Goal: Information Seeking & Learning: Learn about a topic

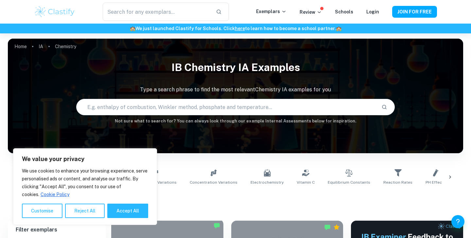
scroll to position [184, 0]
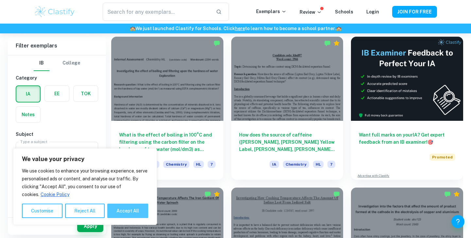
click at [130, 213] on button "Accept All" at bounding box center [127, 210] width 41 height 14
checkbox input "true"
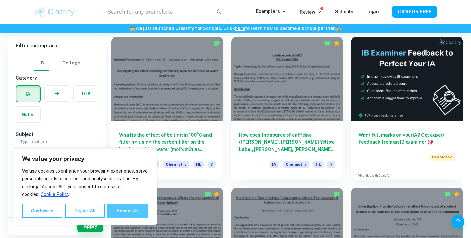
checkbox input "true"
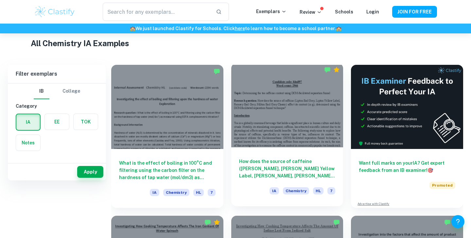
scroll to position [202, 0]
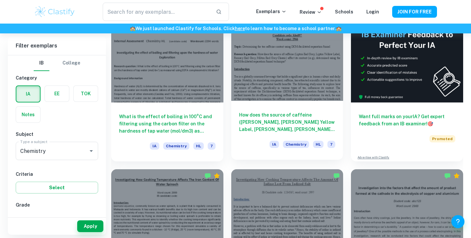
click at [276, 76] on div at bounding box center [287, 59] width 112 height 84
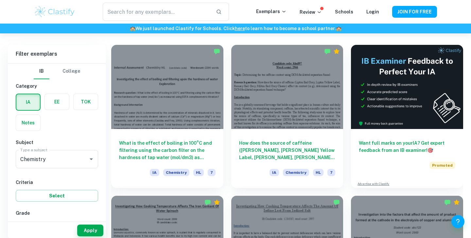
scroll to position [187, 0]
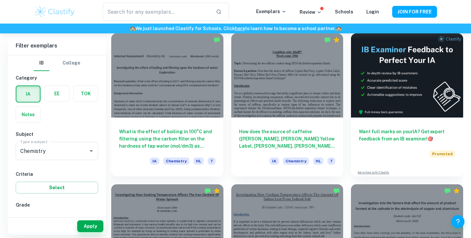
click at [164, 106] on div at bounding box center [167, 75] width 112 height 84
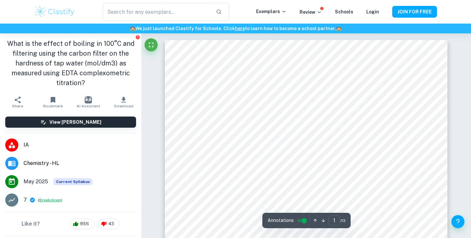
click at [47, 199] on button "Breakdown" at bounding box center [50, 200] width 22 height 6
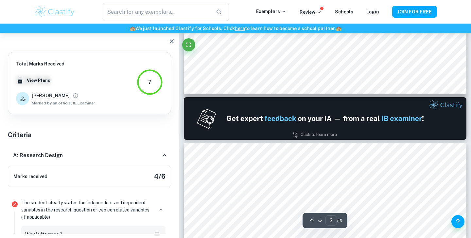
type input "1"
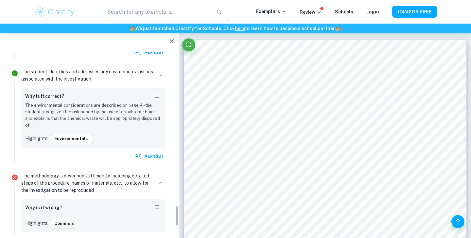
scroll to position [1402, 0]
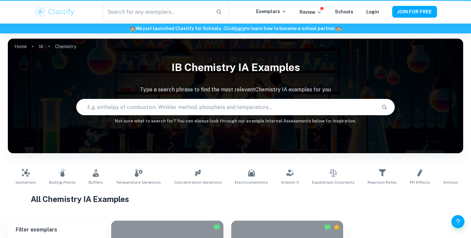
scroll to position [187, 0]
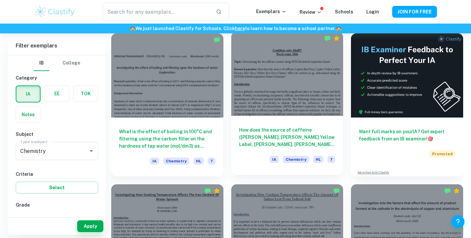
click at [311, 84] on div at bounding box center [287, 74] width 112 height 84
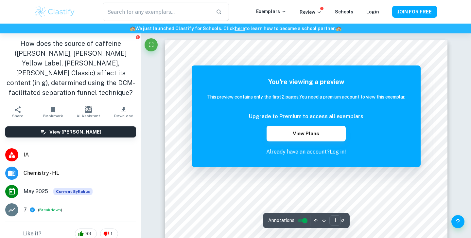
click at [76, 13] on div "​" at bounding box center [165, 12] width 180 height 18
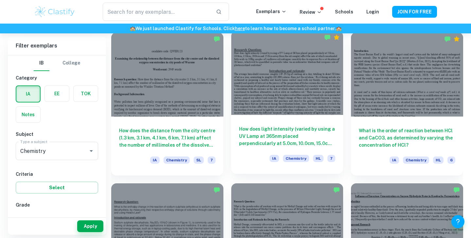
scroll to position [640, 0]
click at [264, 76] on div at bounding box center [287, 73] width 112 height 84
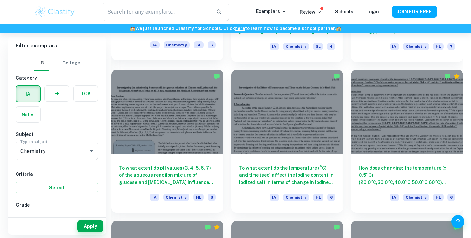
scroll to position [1507, 0]
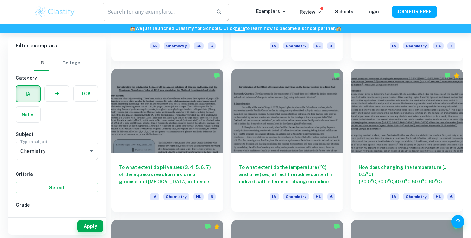
click at [170, 11] on input "text" at bounding box center [157, 12] width 108 height 18
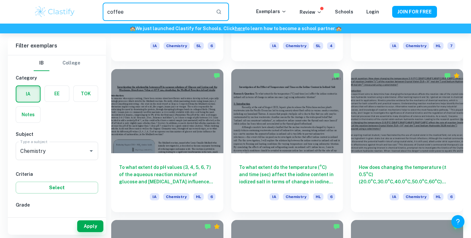
type input "coffee"
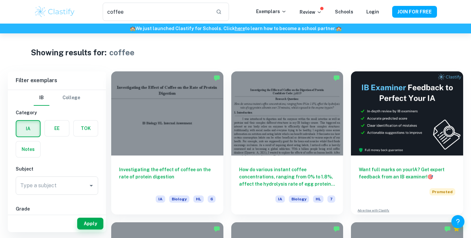
click at [96, 10] on div "coffee ​" at bounding box center [165, 12] width 180 height 18
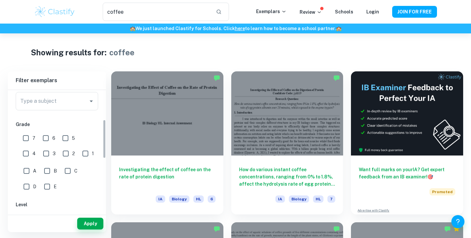
scroll to position [93, 0]
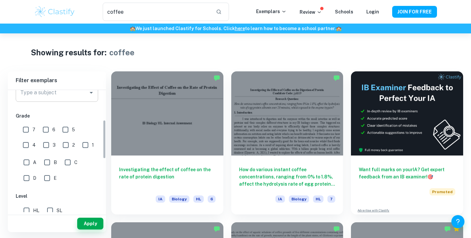
click at [67, 96] on input "Type a subject" at bounding box center [52, 92] width 67 height 12
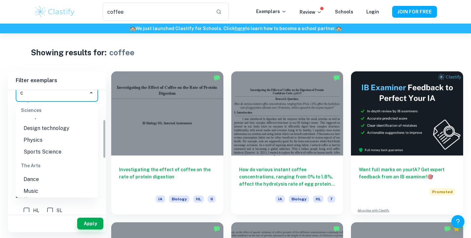
scroll to position [92, 0]
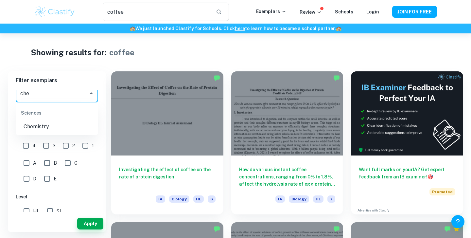
click at [61, 126] on li "Chemistry" at bounding box center [57, 127] width 82 height 12
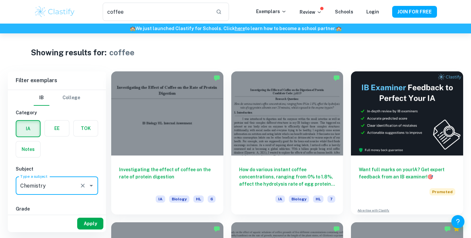
type input "Chemistry"
click at [94, 221] on button "Apply" at bounding box center [90, 223] width 26 height 12
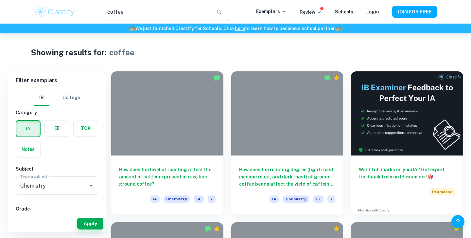
click at [272, 57] on div "Showing results for: coffee" at bounding box center [235, 52] width 409 height 12
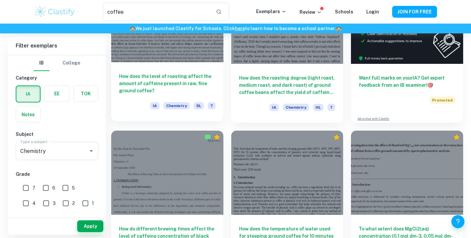
scroll to position [92, 0]
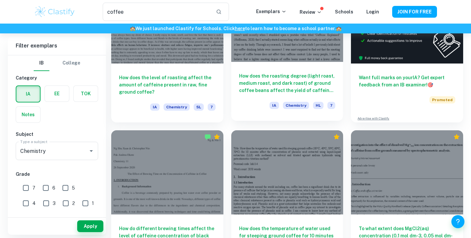
click at [282, 75] on h6 "How does the roasting degree (light roast, medium roast, and dark roast) of gro…" at bounding box center [287, 83] width 96 height 22
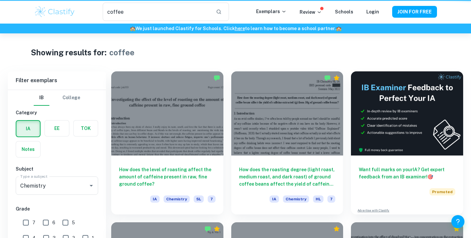
scroll to position [92, 0]
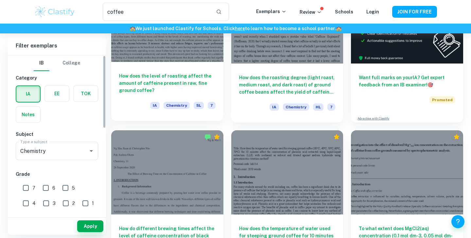
click at [149, 74] on h6 "How does the level of roasting affect the amount of caffeine present in raw, fi…" at bounding box center [167, 83] width 96 height 22
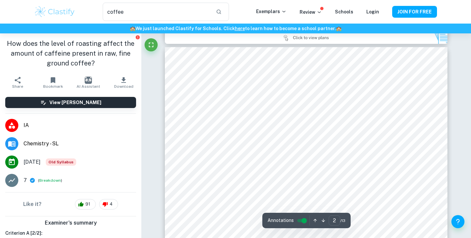
scroll to position [210, 0]
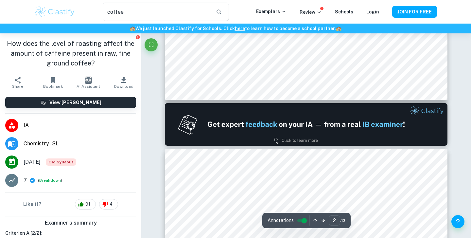
type input "1"
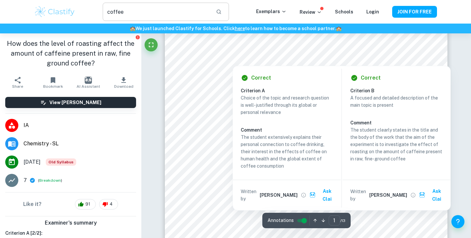
scroll to position [188, 0]
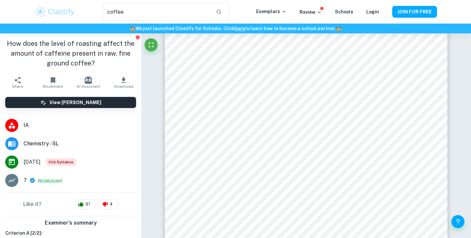
click at [49, 182] on button "Breakdown" at bounding box center [50, 180] width 22 height 6
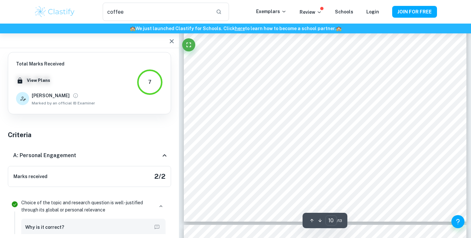
scroll to position [3985, 0]
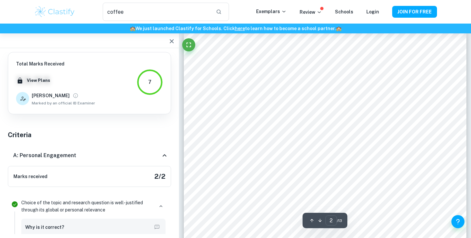
type input "1"
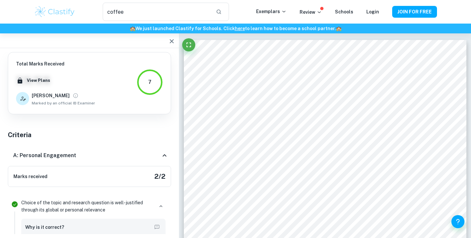
click at [69, 24] on div "🏫 We just launched Clastify for Schools. Click here to learn how to become a sc…" at bounding box center [235, 29] width 471 height 10
click at [7, 1] on div "coffee ​ Exemplars Review Schools Login JOIN FOR FREE" at bounding box center [235, 12] width 471 height 24
